Goal: Navigation & Orientation: Find specific page/section

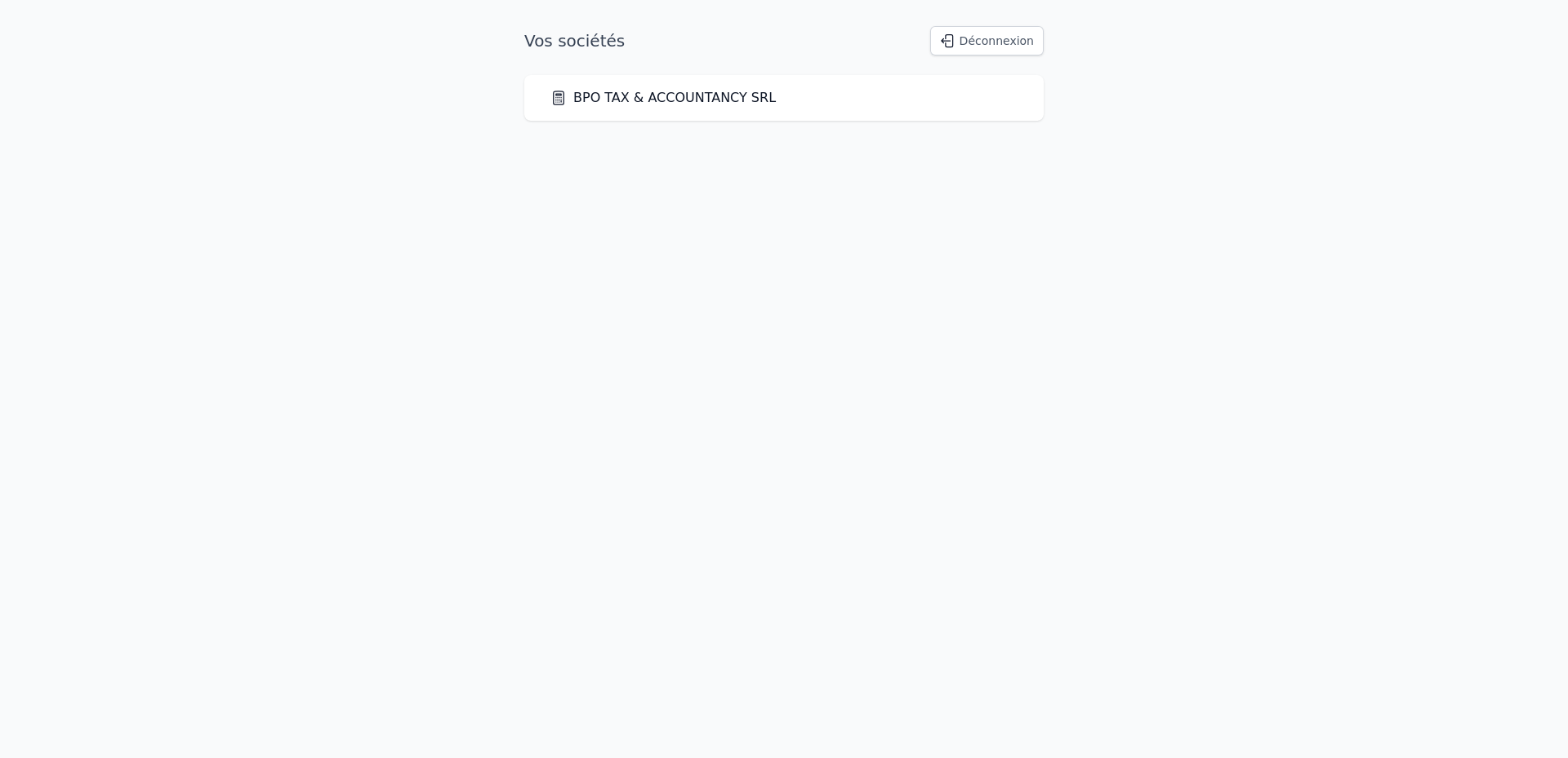
click at [671, 103] on link "BPO TAX & ACCOUNTANCY SRL" at bounding box center [663, 97] width 226 height 20
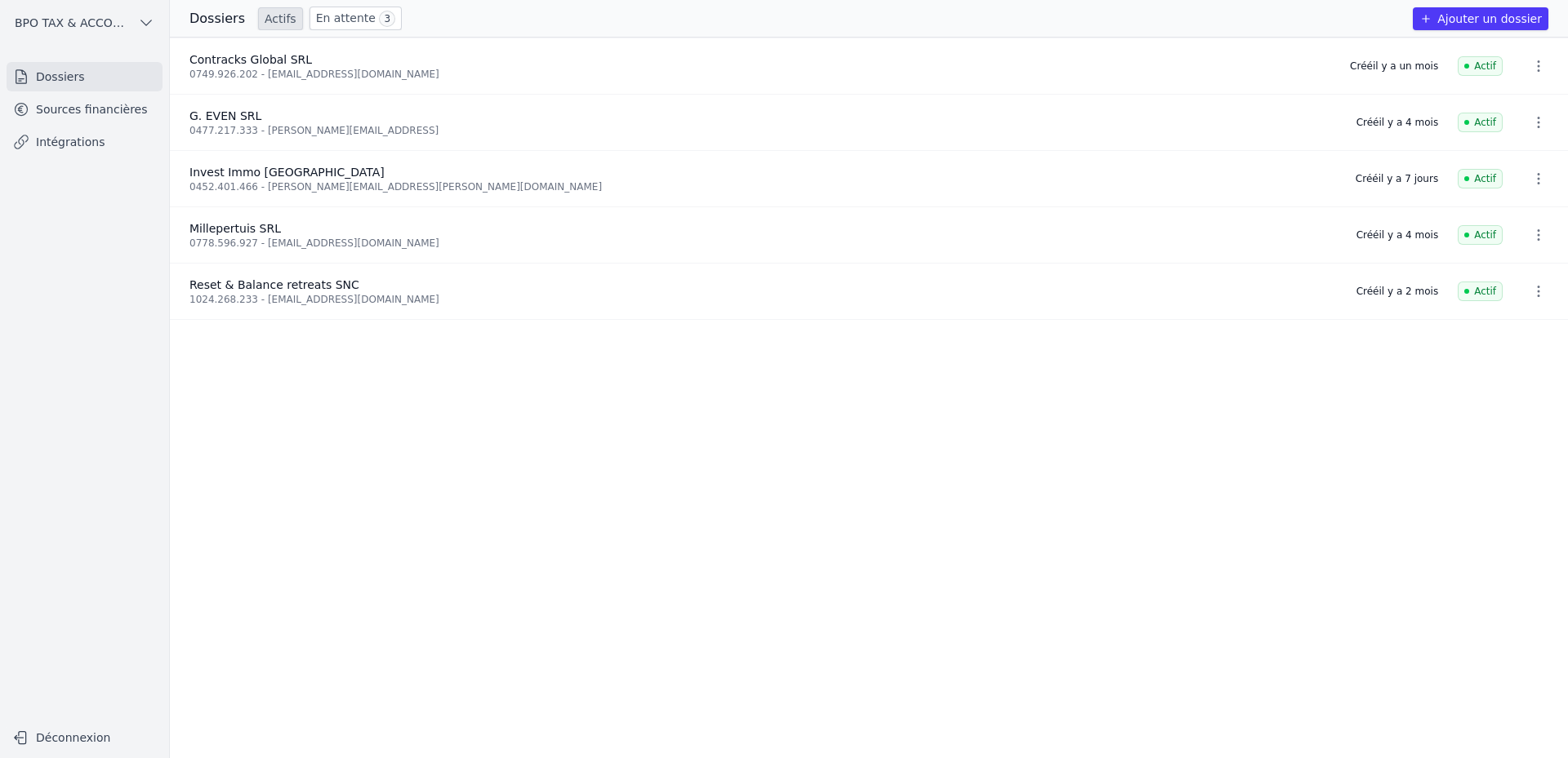
click at [114, 112] on link "Sources financières" at bounding box center [84, 109] width 156 height 29
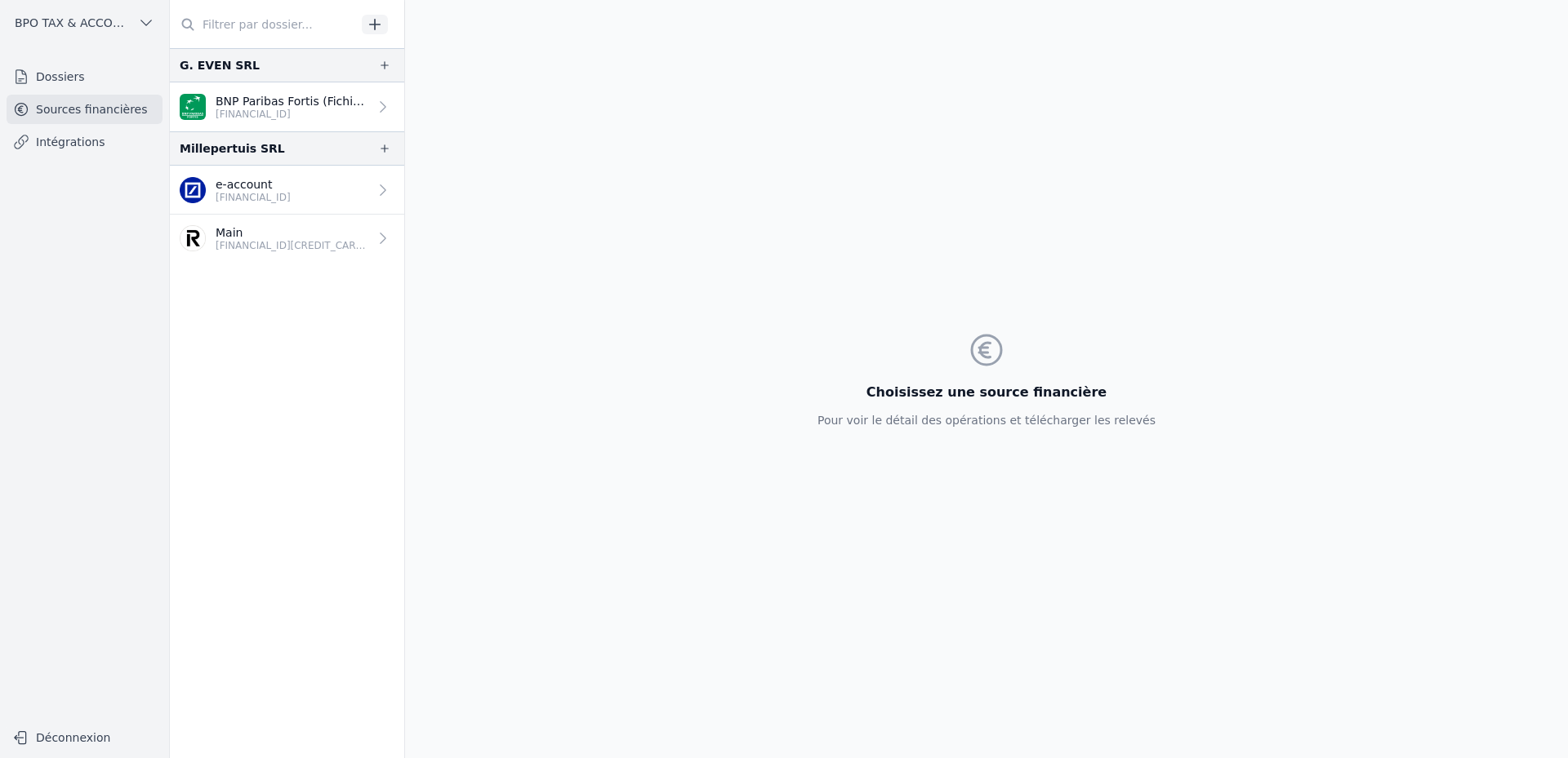
click at [82, 144] on link "Intégrations" at bounding box center [84, 141] width 156 height 29
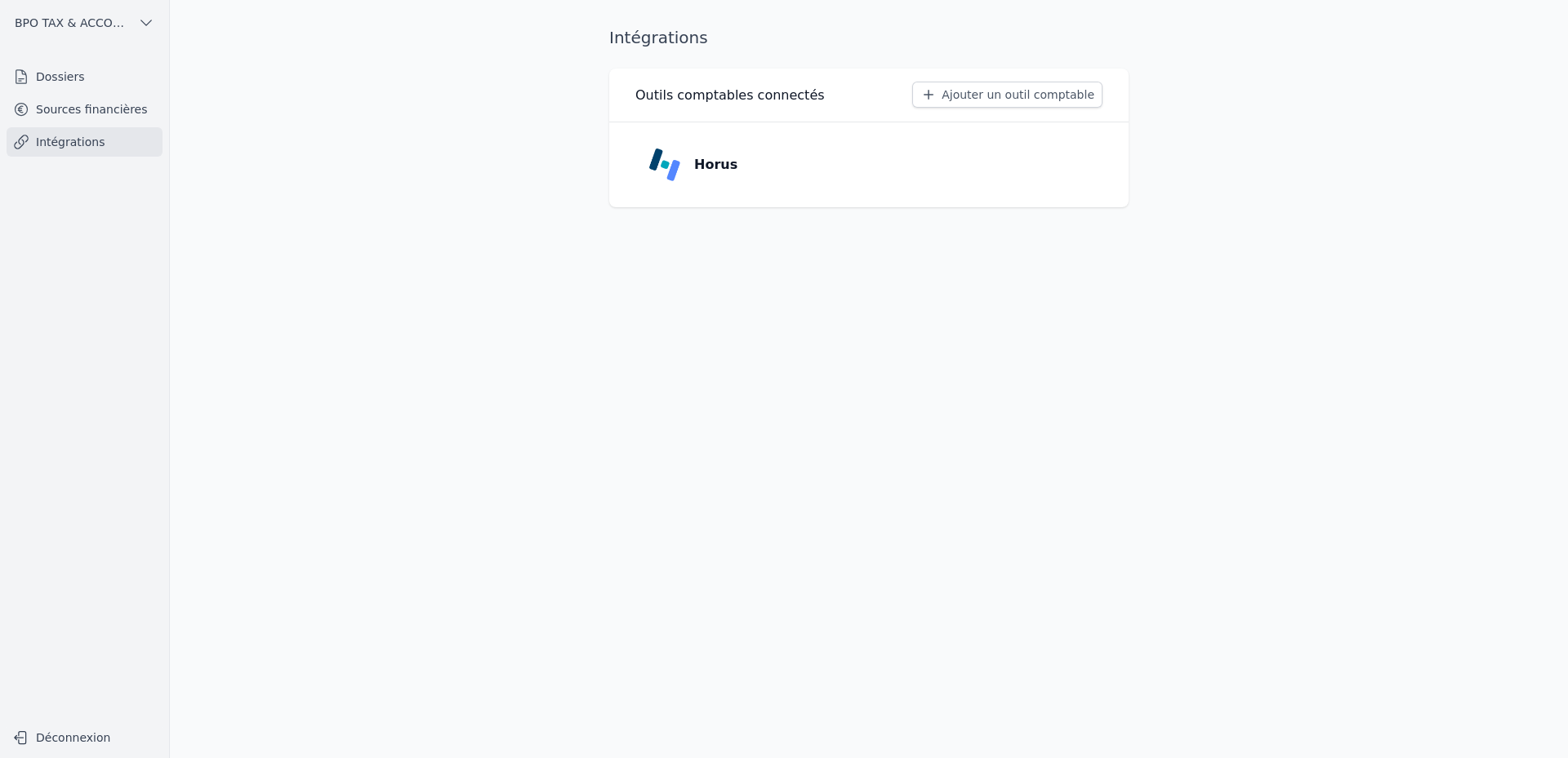
click at [87, 109] on link "Sources financières" at bounding box center [84, 109] width 156 height 29
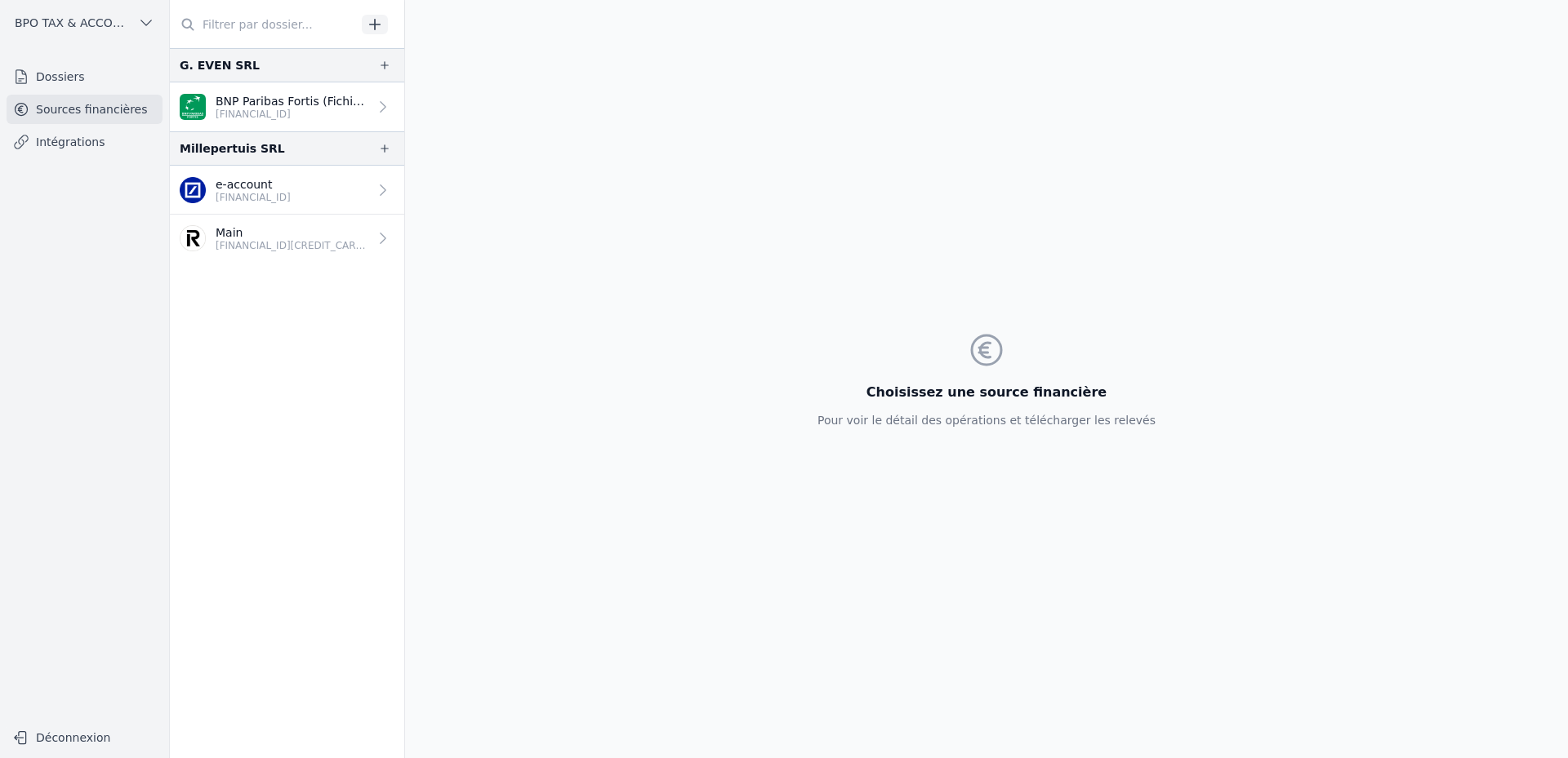
click at [59, 73] on link "Dossiers" at bounding box center [84, 76] width 156 height 29
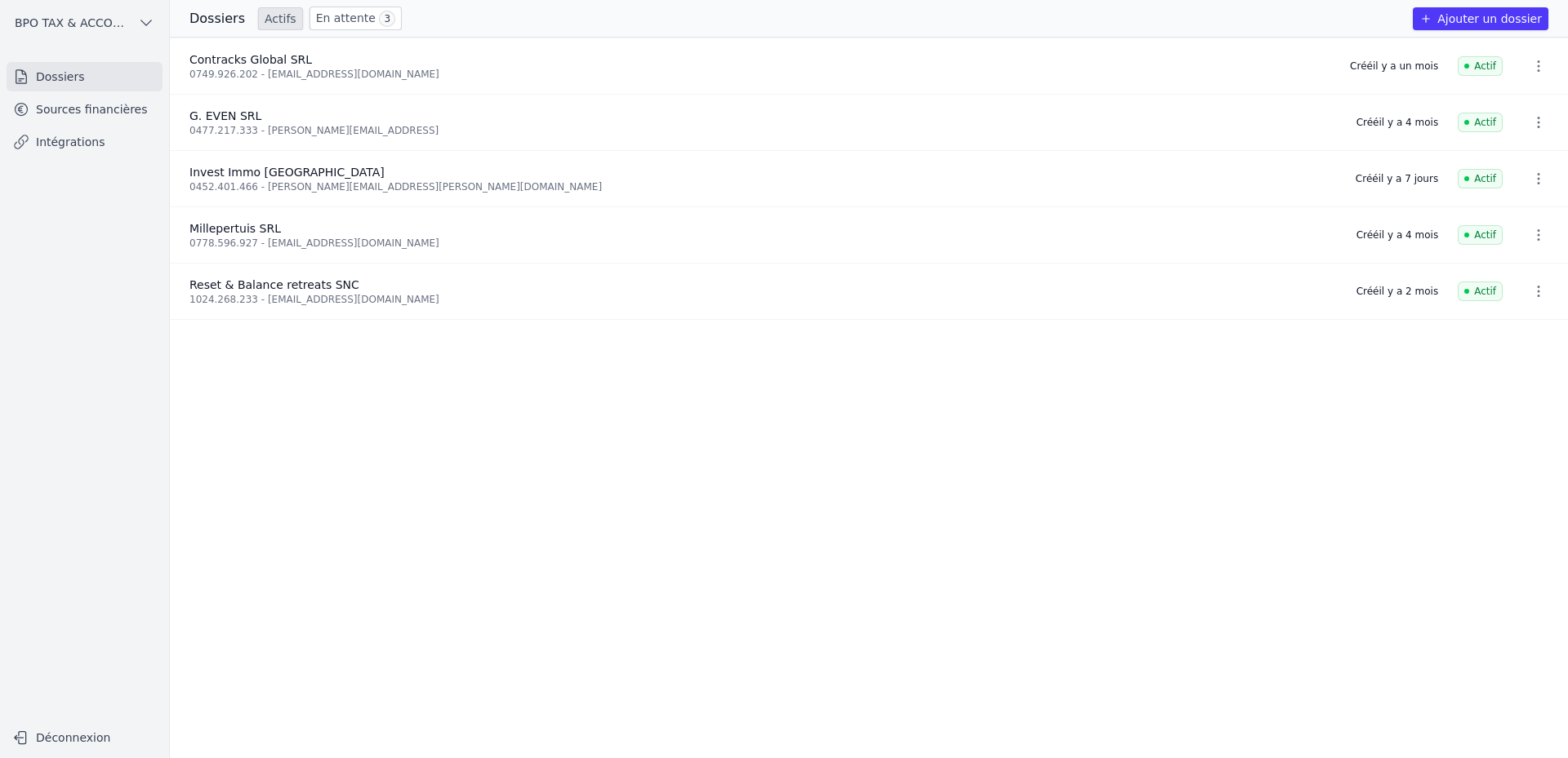
click at [379, 19] on span "3" at bounding box center [387, 18] width 16 height 16
